Goal: Task Accomplishment & Management: Use online tool/utility

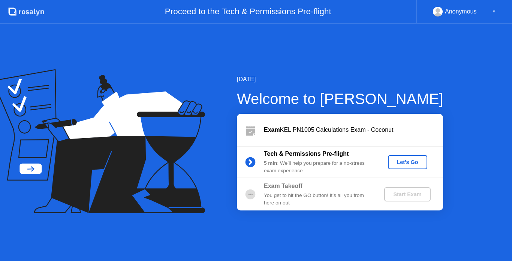
click at [402, 155] on button "Let's Go" at bounding box center [407, 162] width 39 height 14
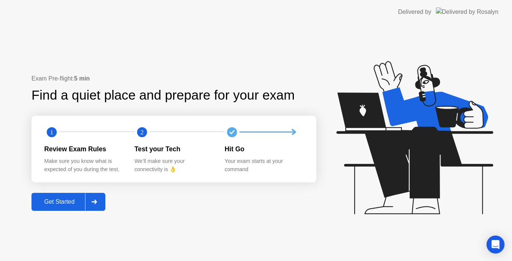
click at [84, 210] on button "Get Started" at bounding box center [68, 202] width 74 height 18
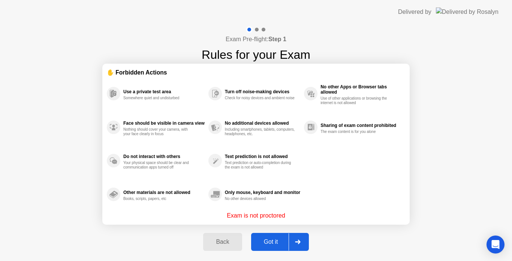
click at [295, 240] on icon at bounding box center [298, 242] width 6 height 4
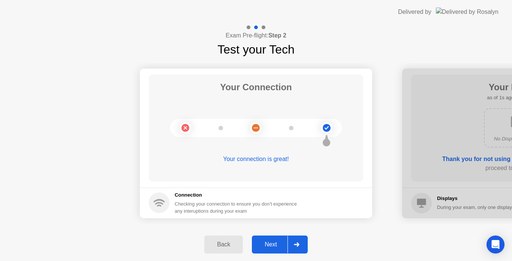
click at [295, 240] on div at bounding box center [296, 244] width 18 height 17
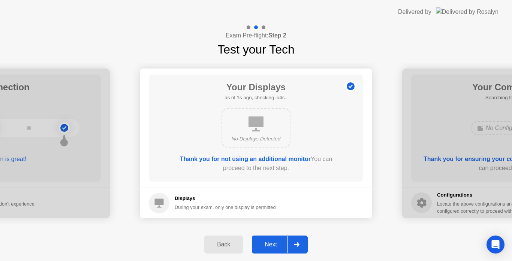
click at [295, 240] on div at bounding box center [296, 244] width 18 height 17
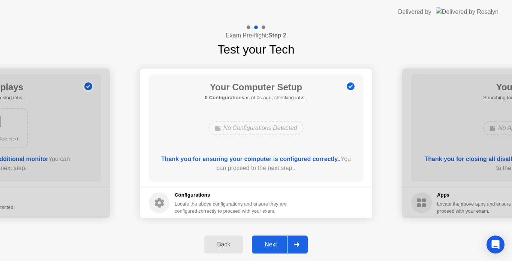
click at [295, 240] on div at bounding box center [296, 244] width 18 height 17
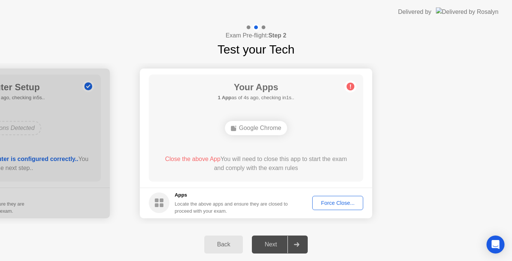
click at [347, 205] on div "Force Close..." at bounding box center [338, 203] width 46 height 6
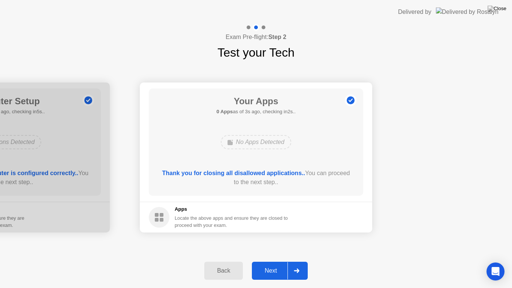
click at [296, 261] on div at bounding box center [296, 270] width 18 height 17
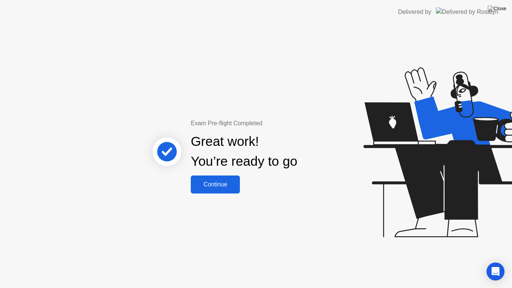
click at [206, 187] on div "Continue" at bounding box center [215, 184] width 45 height 7
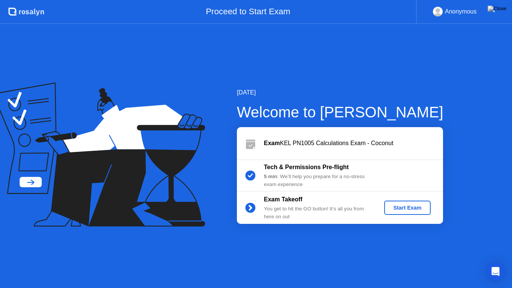
click at [428, 203] on button "Start Exam" at bounding box center [407, 207] width 46 height 14
